Goal: Find specific page/section: Find specific page/section

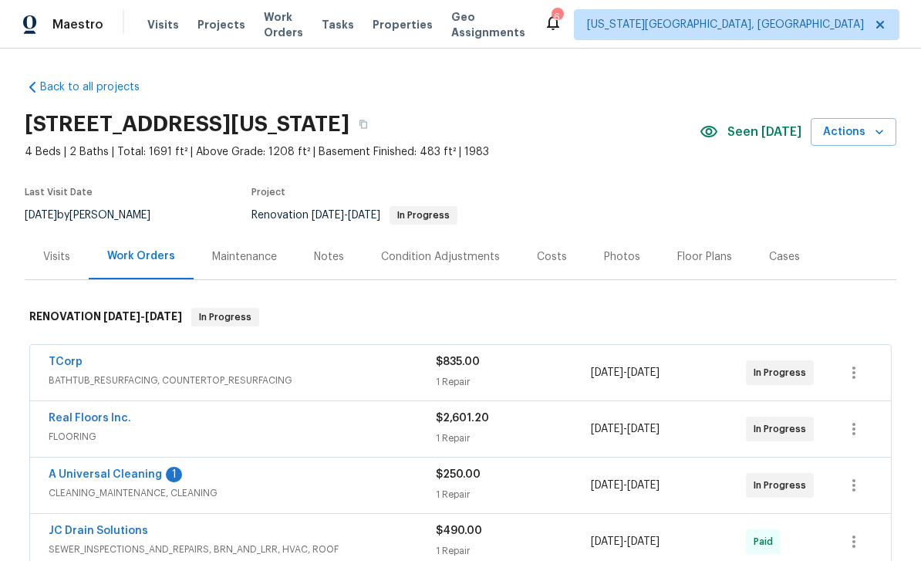
click at [605, 254] on div "Photos" at bounding box center [622, 256] width 36 height 15
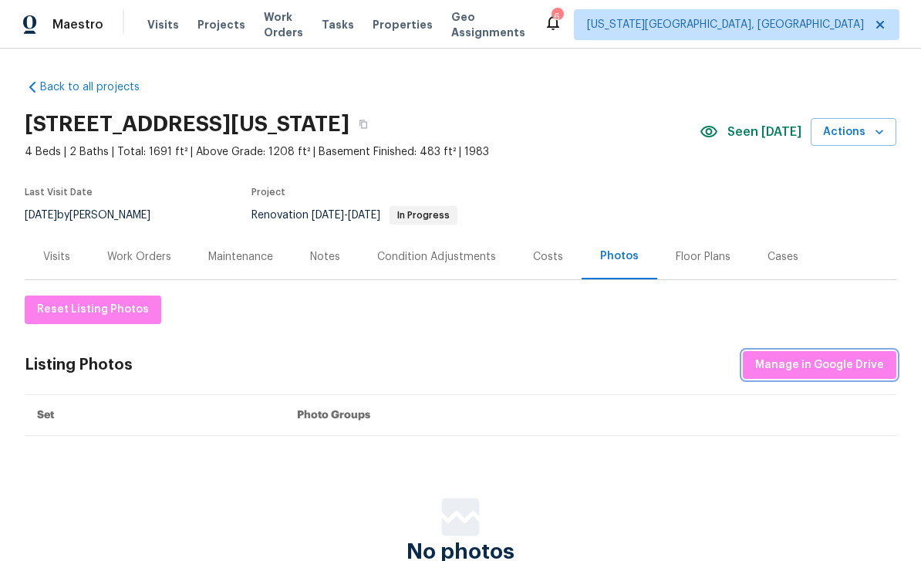
click at [810, 369] on span "Manage in Google Drive" at bounding box center [819, 365] width 129 height 19
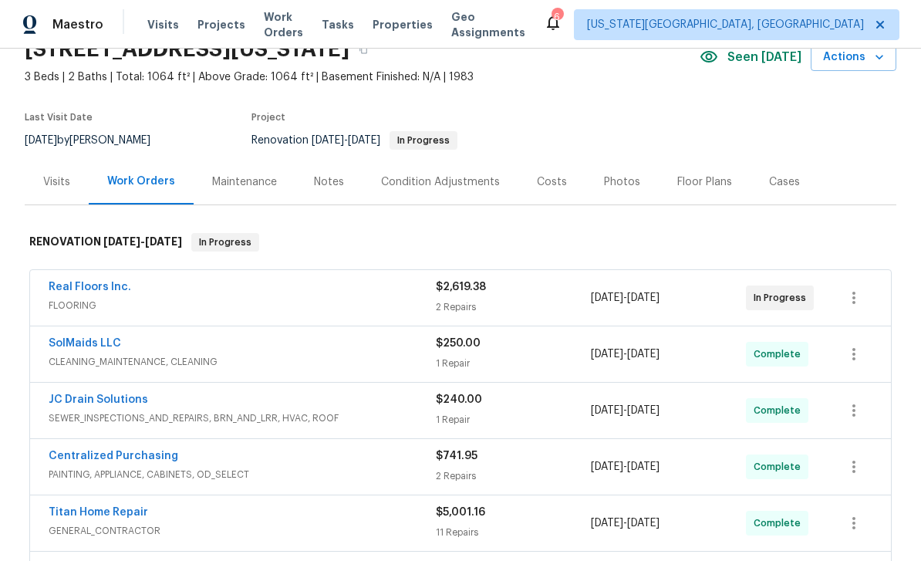
scroll to position [103, 0]
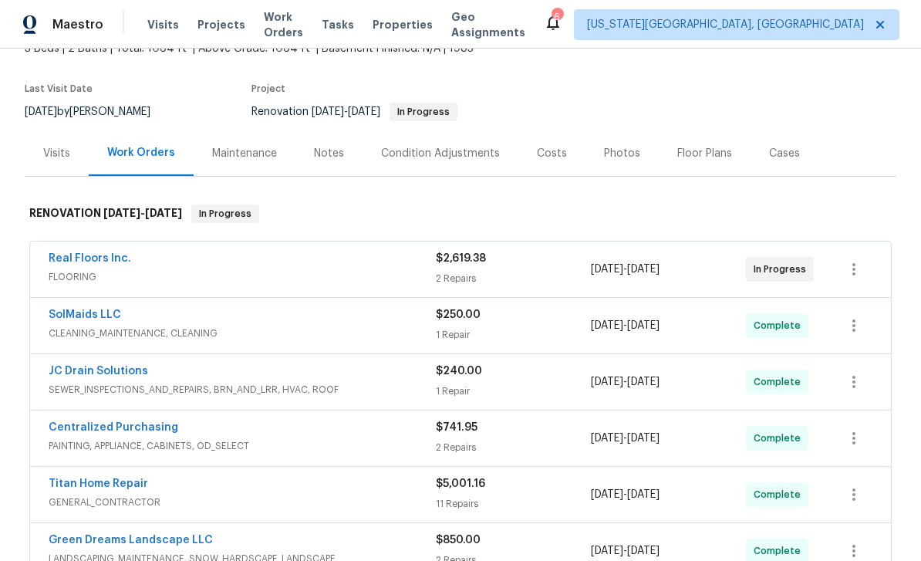
click at [613, 158] on div "Photos" at bounding box center [622, 153] width 36 height 15
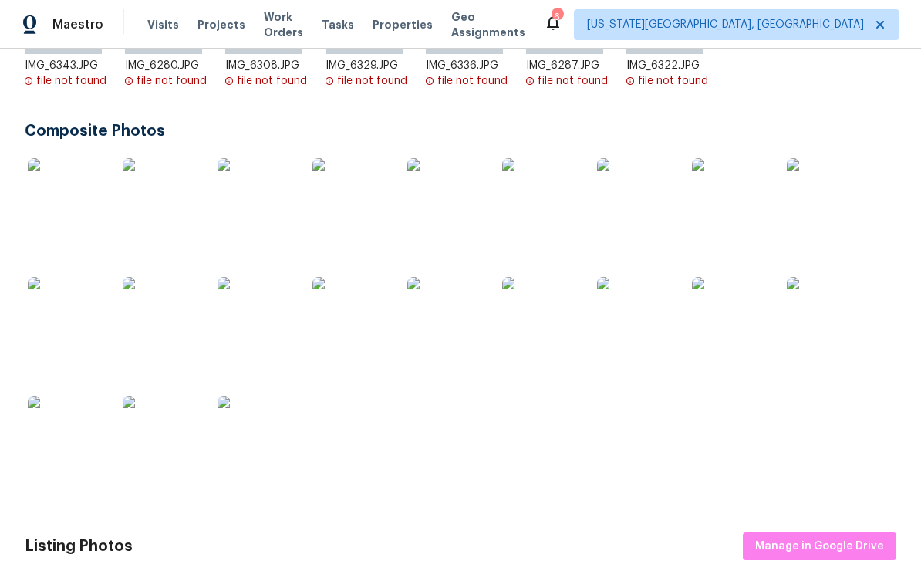
scroll to position [430, 0]
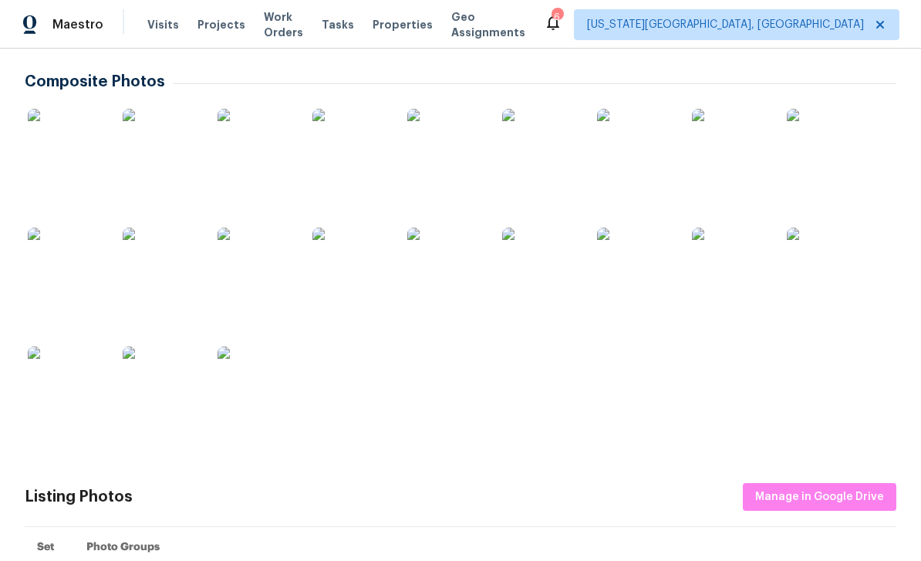
click at [65, 143] on img at bounding box center [66, 147] width 77 height 77
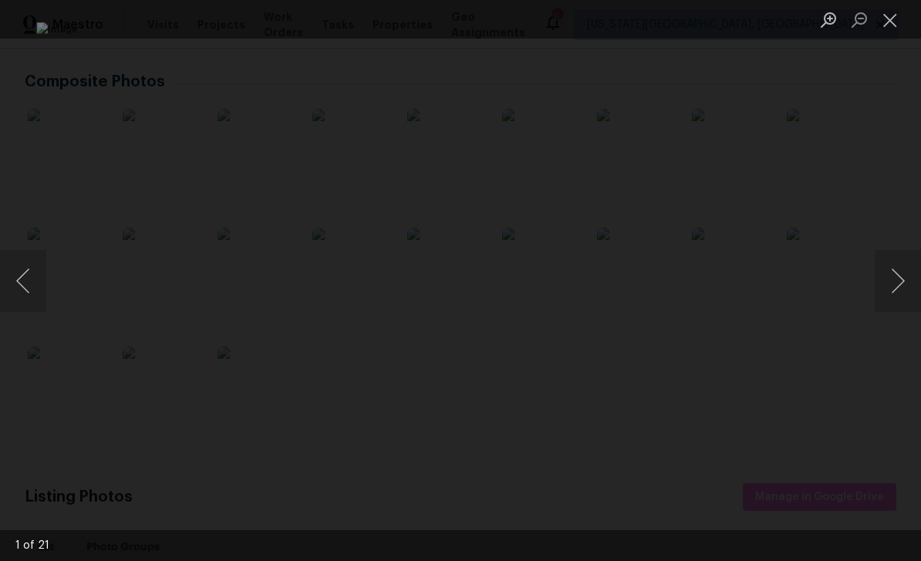
click at [889, 279] on button "Next image" at bounding box center [898, 281] width 46 height 62
click at [876, 275] on button "Next image" at bounding box center [898, 281] width 46 height 62
click at [874, 275] on div "Lightbox" at bounding box center [460, 280] width 921 height 561
click at [873, 275] on div "Lightbox" at bounding box center [460, 280] width 921 height 561
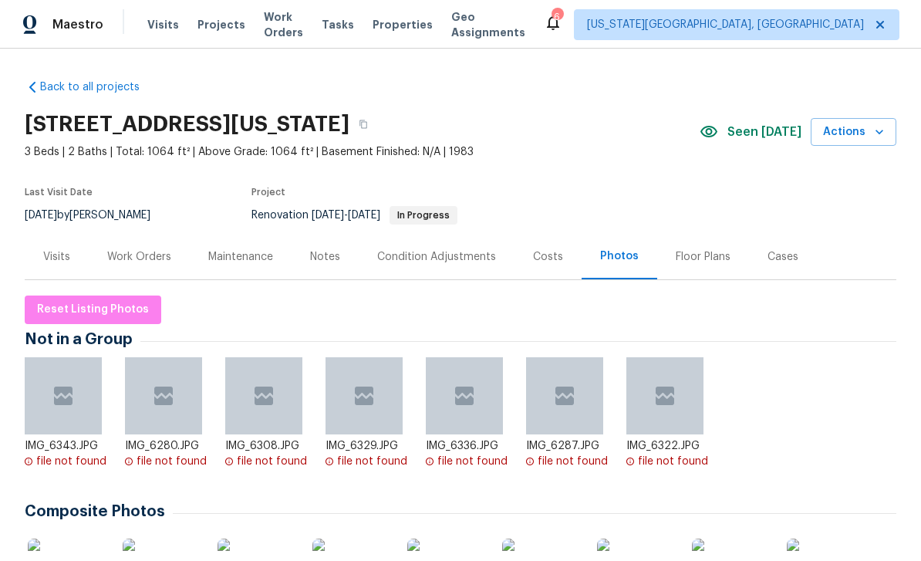
scroll to position [0, 0]
click at [699, 262] on div "Floor Plans" at bounding box center [703, 256] width 55 height 15
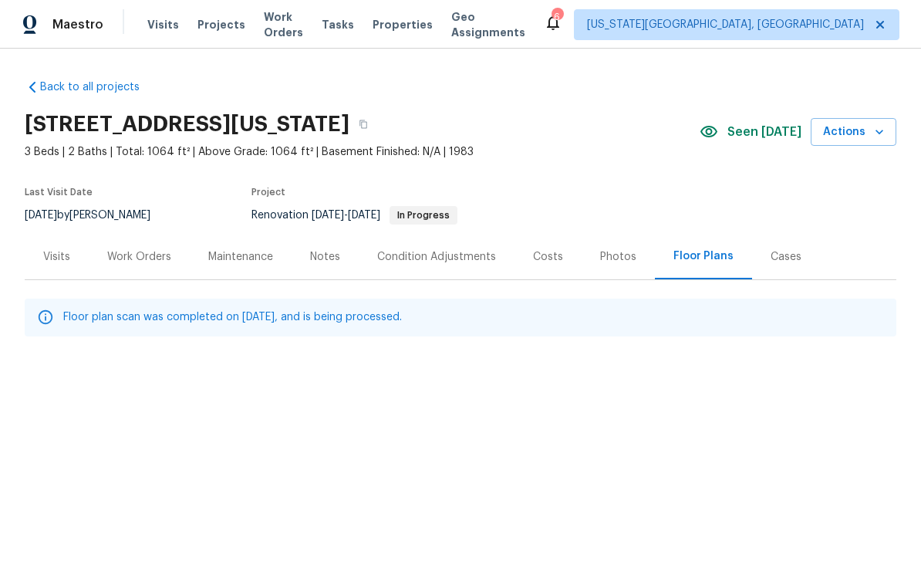
click at [356, 429] on html "Maestro Visits Projects Work Orders Tasks Properties Geo Assignments 6 Colorado…" at bounding box center [460, 214] width 921 height 429
click at [405, 24] on span "Properties" at bounding box center [403, 24] width 60 height 15
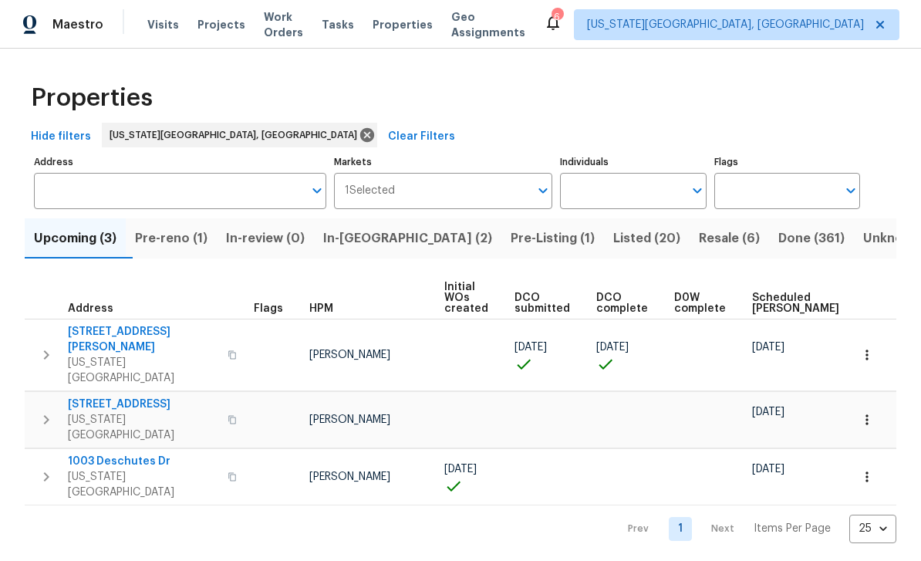
click at [194, 236] on span "Pre-reno (1)" at bounding box center [171, 239] width 73 height 22
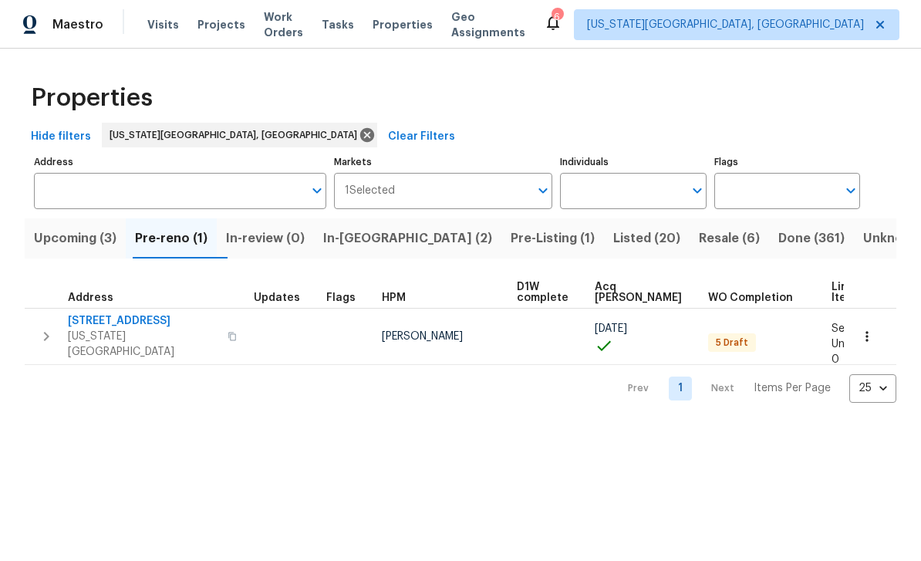
click at [120, 323] on span "4454 Ranch Cir" at bounding box center [143, 320] width 150 height 15
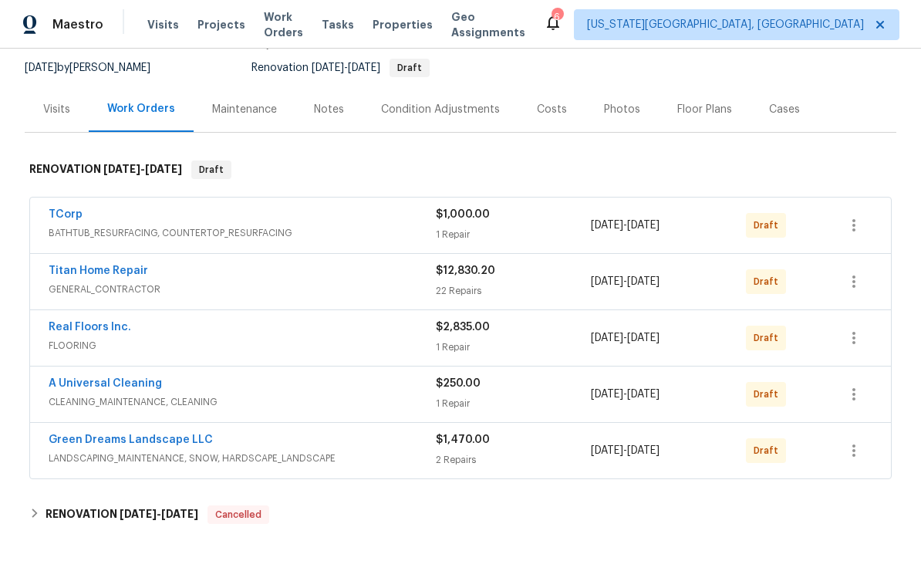
scroll to position [149, 0]
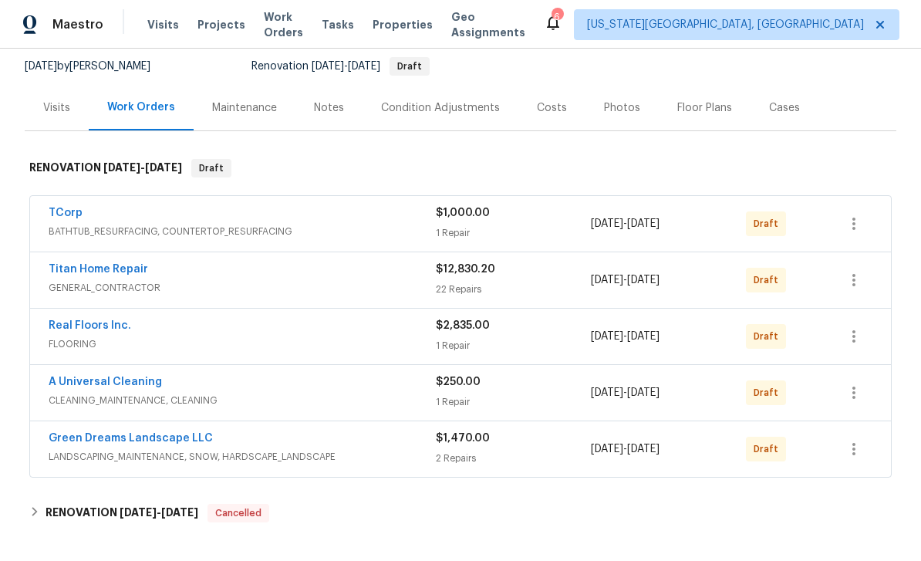
click at [383, 219] on div "TCorp" at bounding box center [242, 214] width 387 height 19
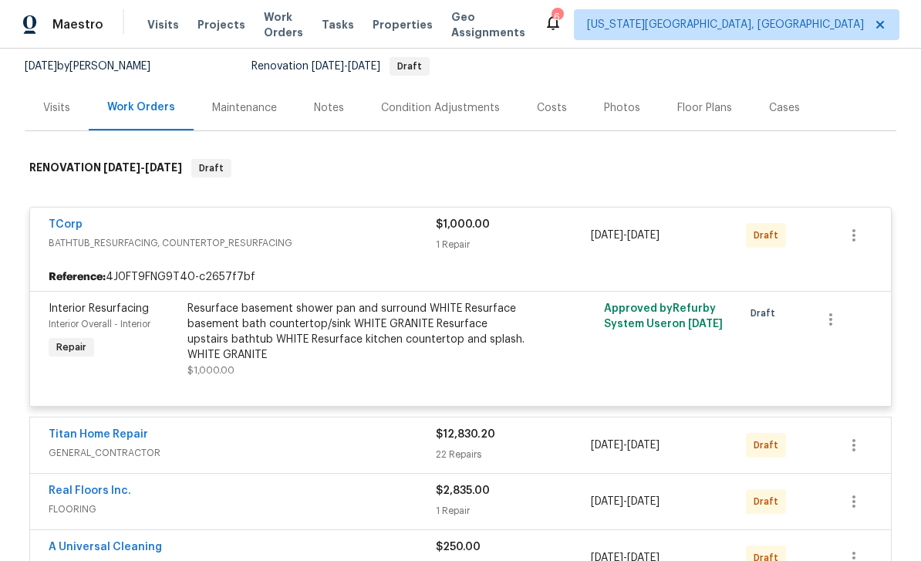
click at [431, 333] on div "Resurface basement shower pan and surround WHITE Resurface basement bath counte…" at bounding box center [356, 332] width 338 height 62
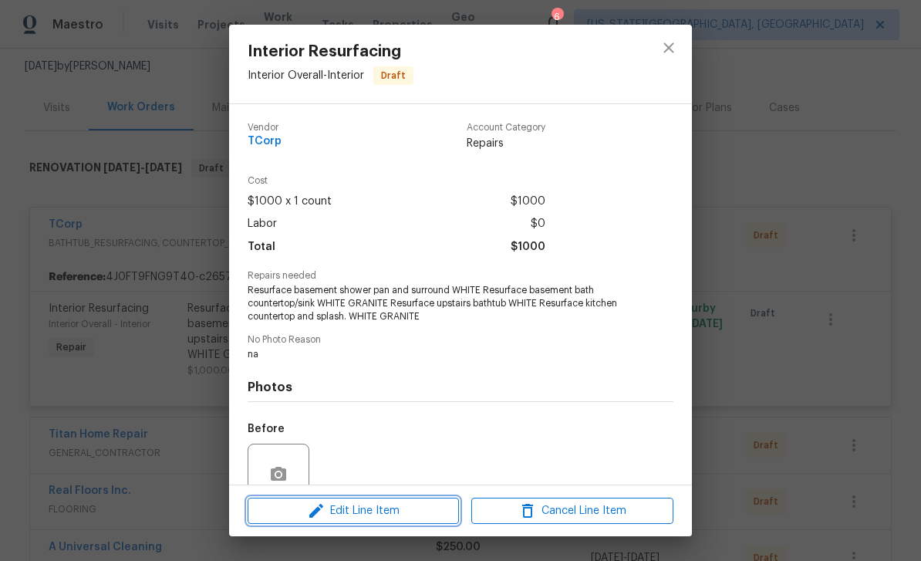
click at [424, 510] on span "Edit Line Item" at bounding box center [353, 511] width 202 height 19
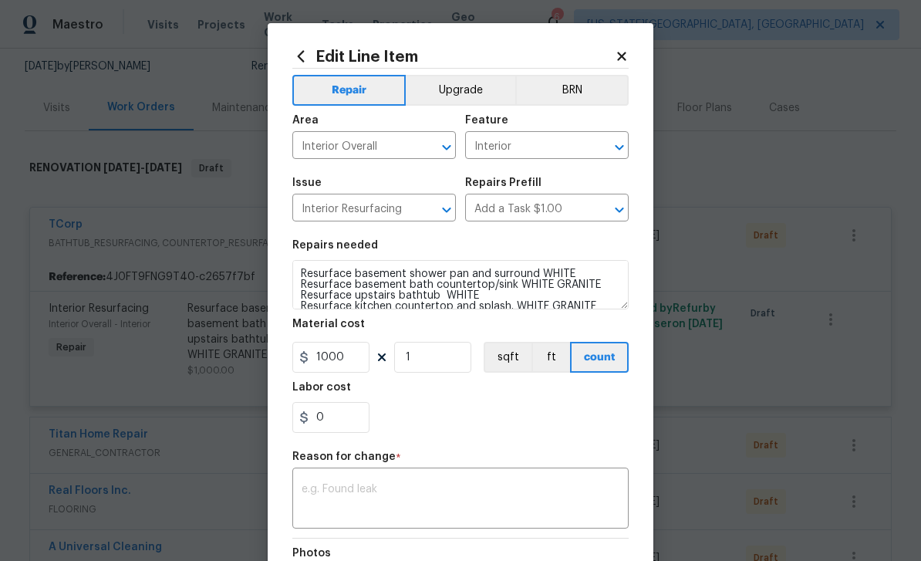
click at [628, 54] on icon at bounding box center [622, 56] width 14 height 14
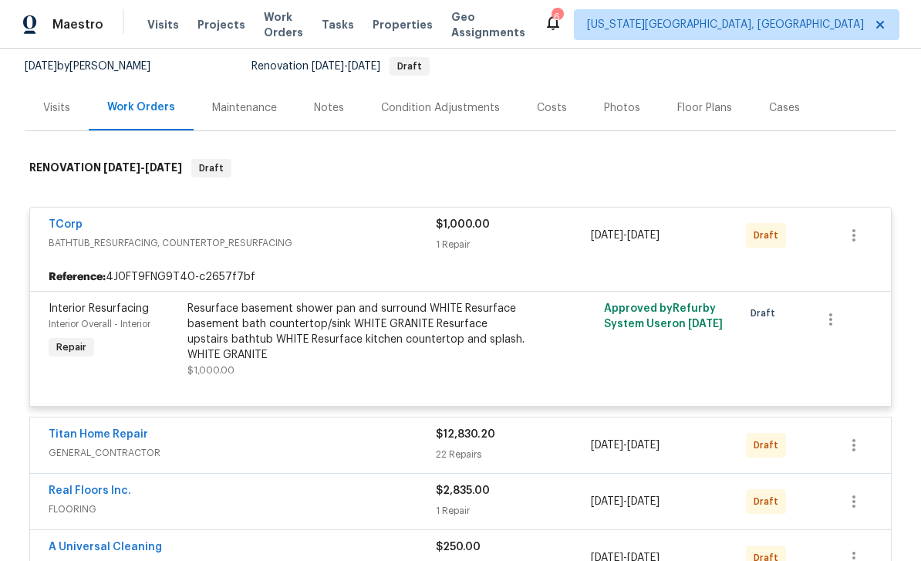
click at [426, 325] on div "Resurface basement shower pan and surround WHITE Resurface basement bath counte…" at bounding box center [356, 332] width 338 height 62
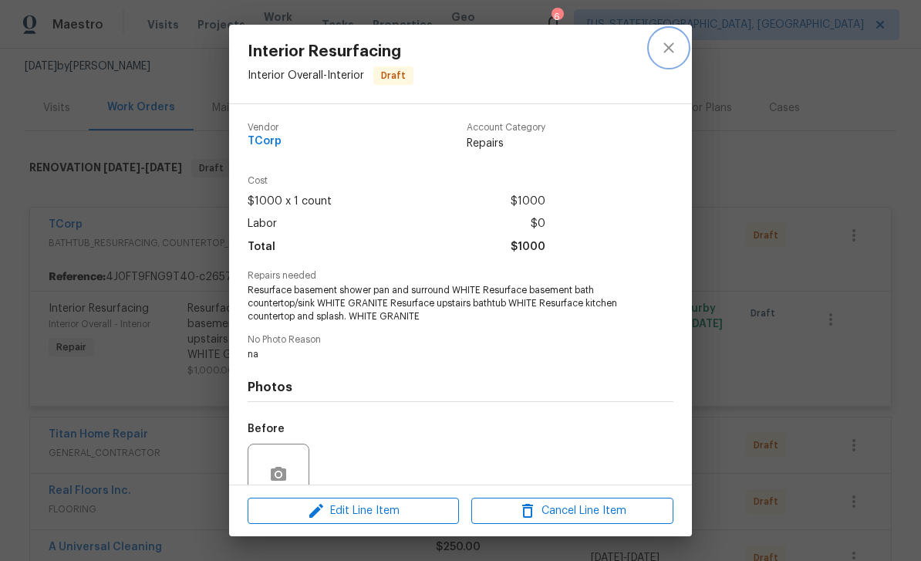
click at [674, 52] on icon "close" at bounding box center [669, 48] width 19 height 19
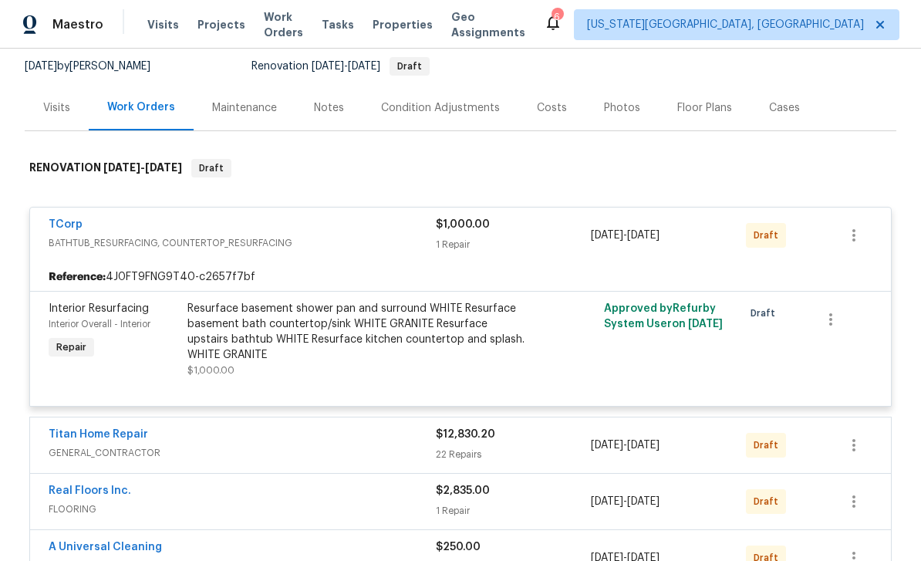
click at [368, 239] on span "BATHTUB_RESURFACING, COUNTERTOP_RESURFACING" at bounding box center [242, 242] width 387 height 15
